Goal: Transaction & Acquisition: Book appointment/travel/reservation

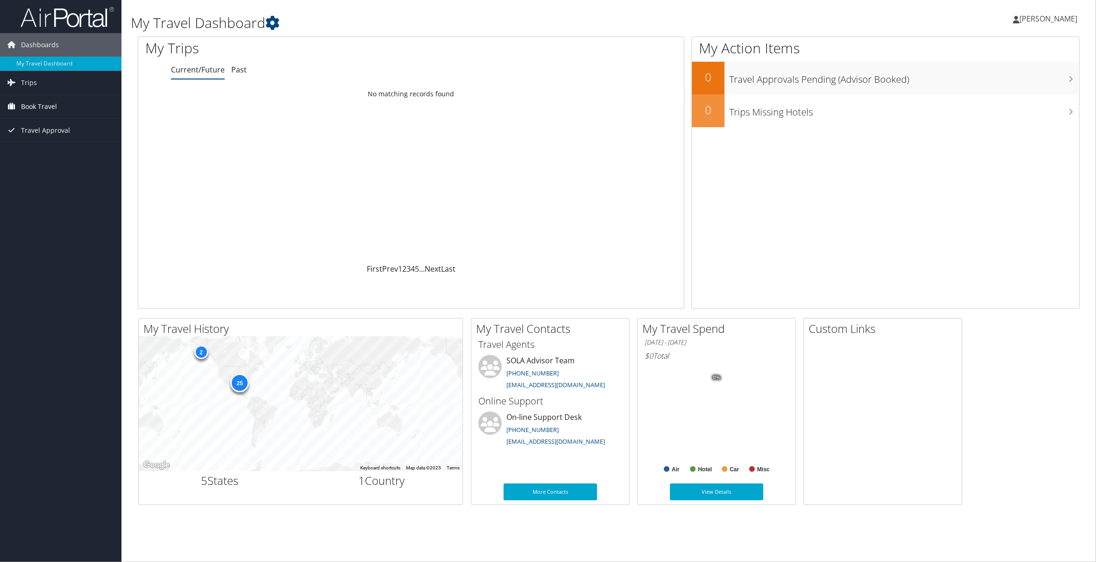
click at [56, 108] on link "Book Travel" at bounding box center [60, 106] width 121 height 23
click at [57, 143] on link "Book/Manage Online Trips" at bounding box center [60, 139] width 121 height 14
